Goal: Learn about a topic

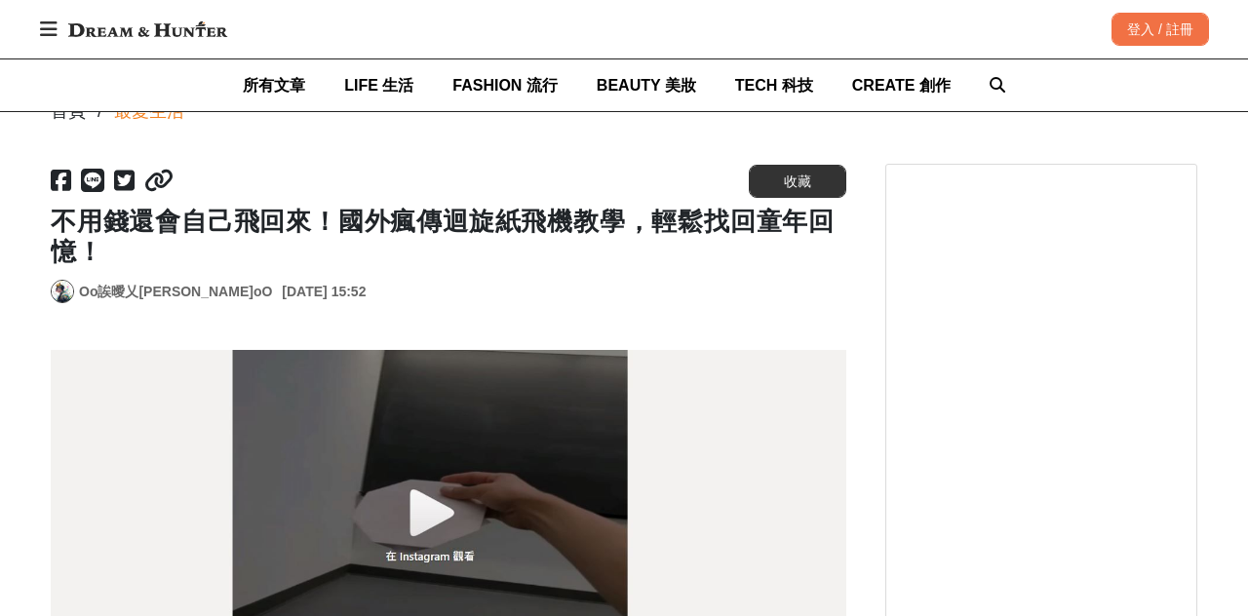
scroll to position [194, 0]
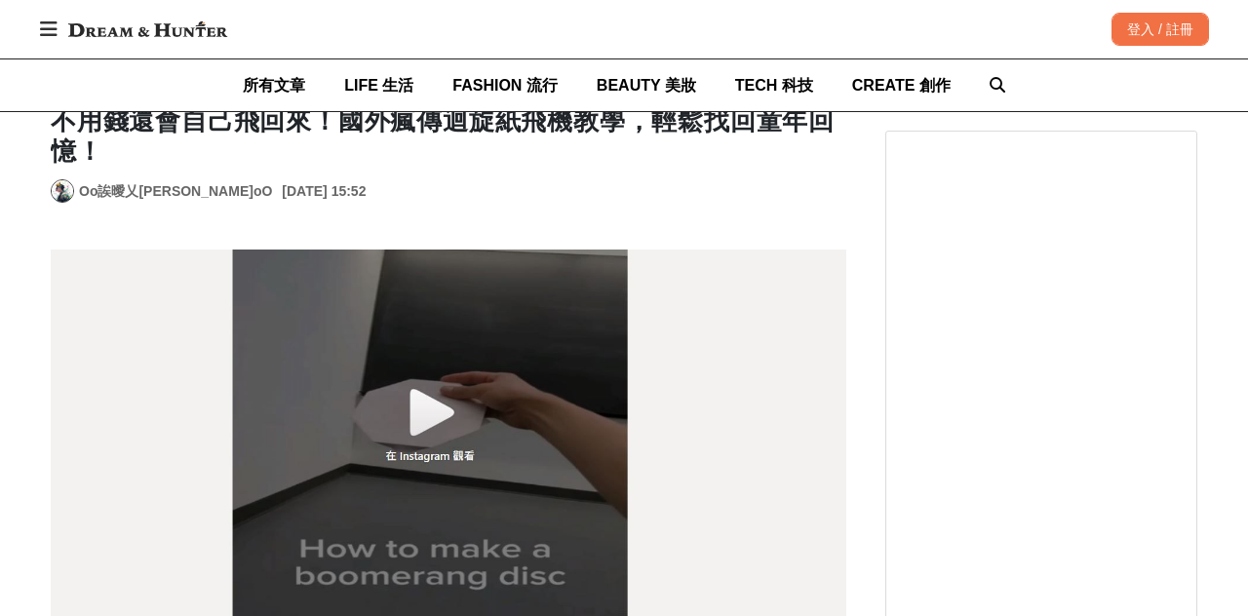
click at [449, 464] on img at bounding box center [449, 449] width 796 height 399
click at [445, 376] on img at bounding box center [449, 449] width 796 height 399
click at [412, 393] on img at bounding box center [449, 449] width 796 height 399
click at [429, 369] on img at bounding box center [449, 449] width 796 height 399
click at [451, 382] on img at bounding box center [449, 449] width 796 height 399
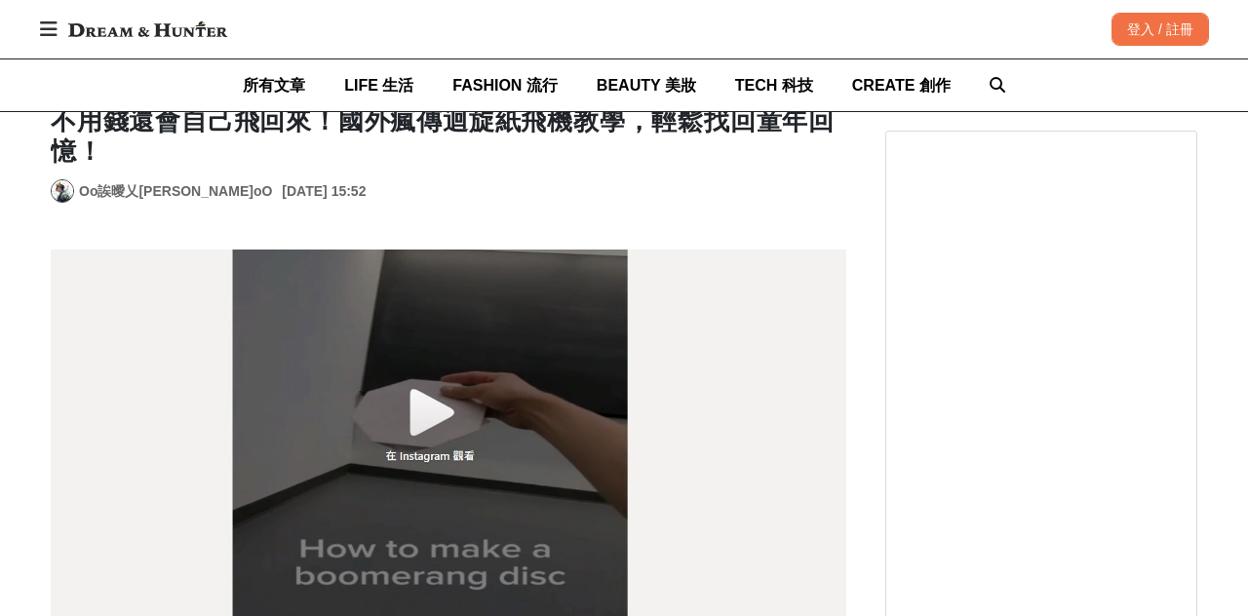
click at [457, 365] on img at bounding box center [449, 449] width 796 height 399
click at [426, 382] on img at bounding box center [449, 449] width 796 height 399
click at [450, 425] on img at bounding box center [449, 449] width 796 height 399
click at [498, 446] on img at bounding box center [449, 449] width 796 height 399
click at [427, 397] on img at bounding box center [449, 449] width 796 height 399
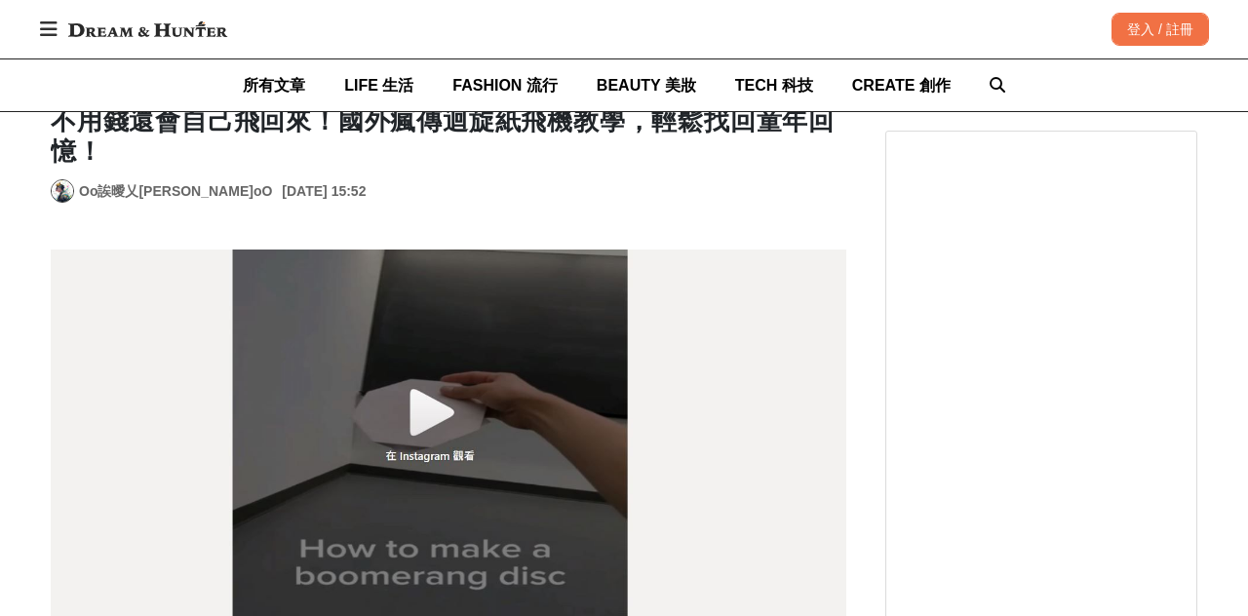
click at [414, 380] on img at bounding box center [449, 449] width 796 height 399
